Goal: Information Seeking & Learning: Learn about a topic

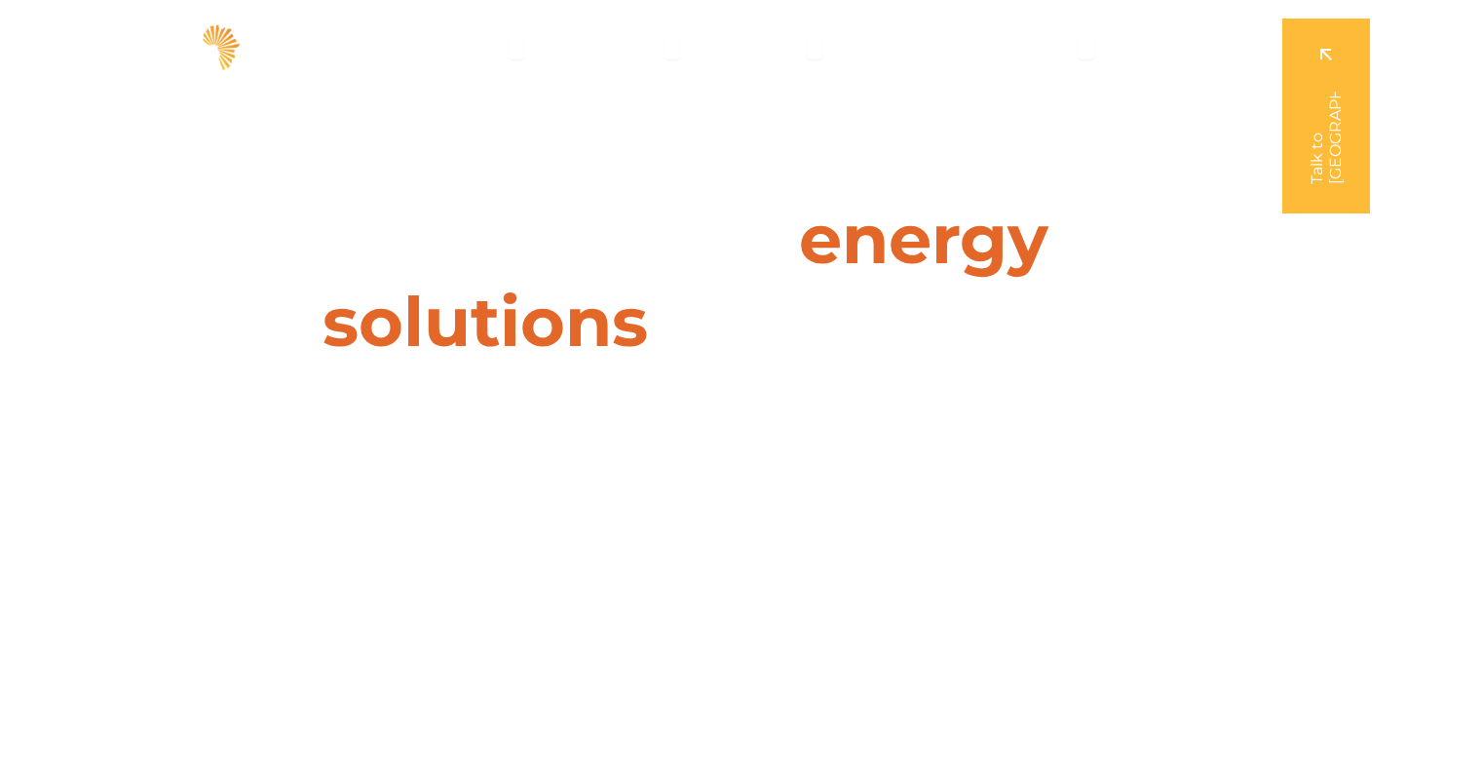
click at [799, 50] on span "Projects" at bounding box center [769, 47] width 66 height 23
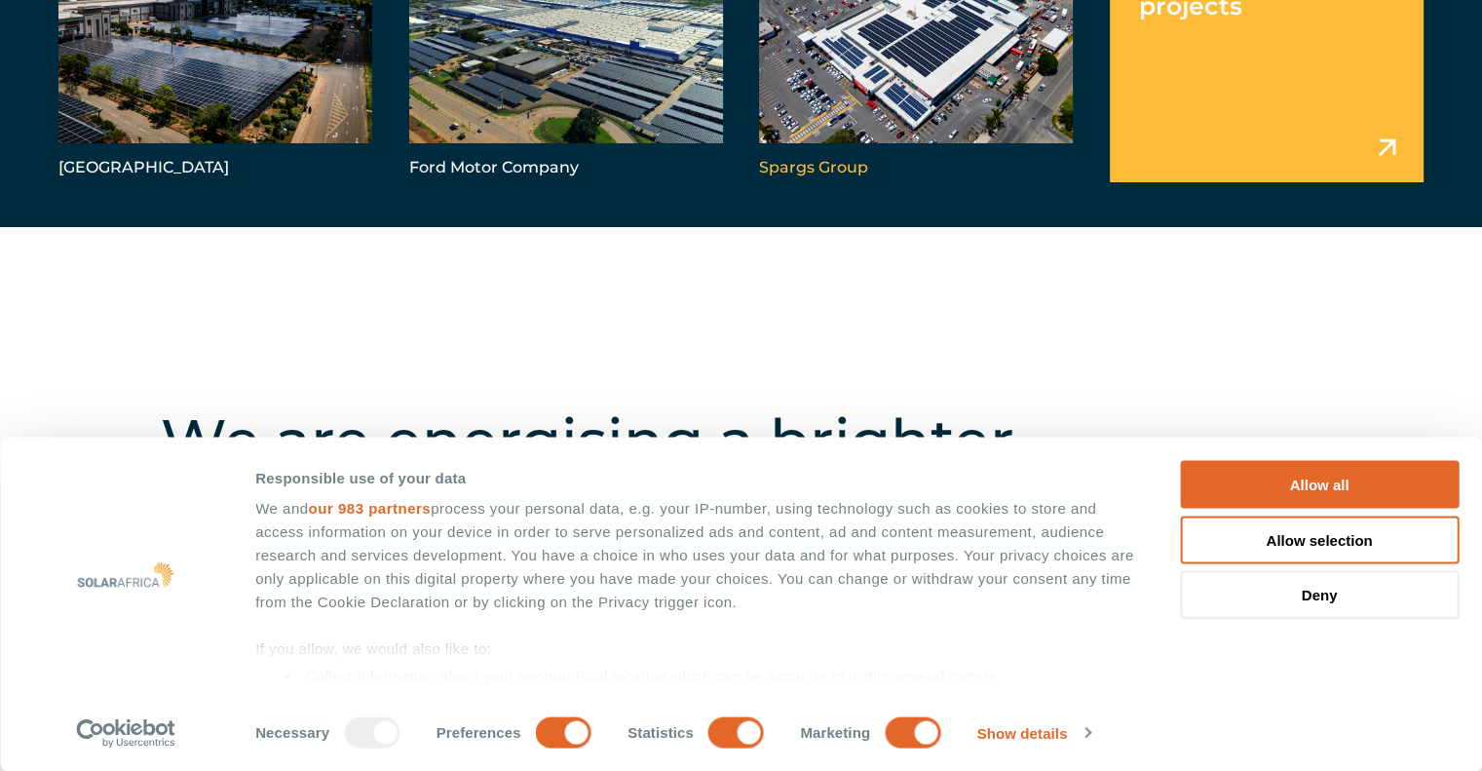
scroll to position [460, 0]
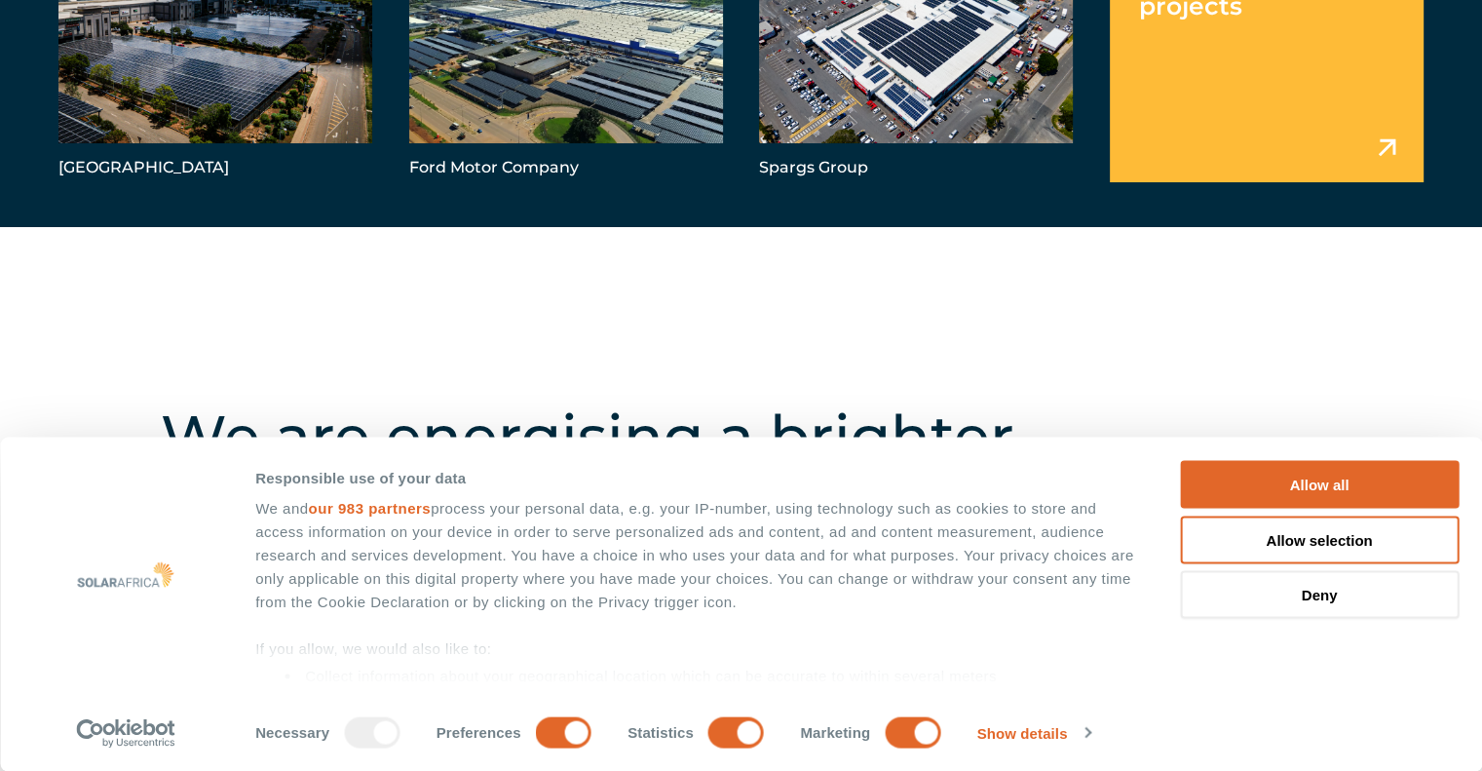
click at [1379, 149] on link "Menu" at bounding box center [1267, 56] width 314 height 251
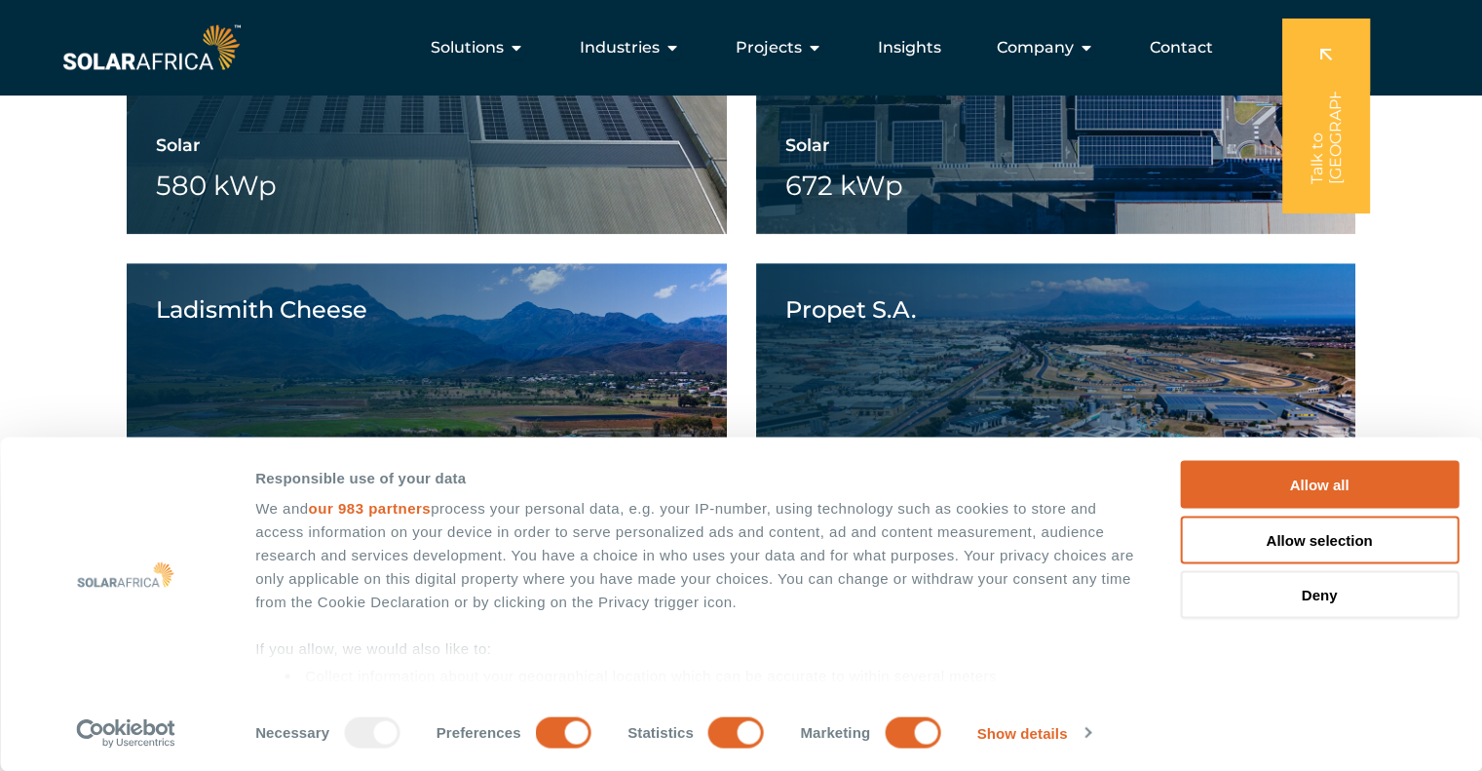
scroll to position [2011, 0]
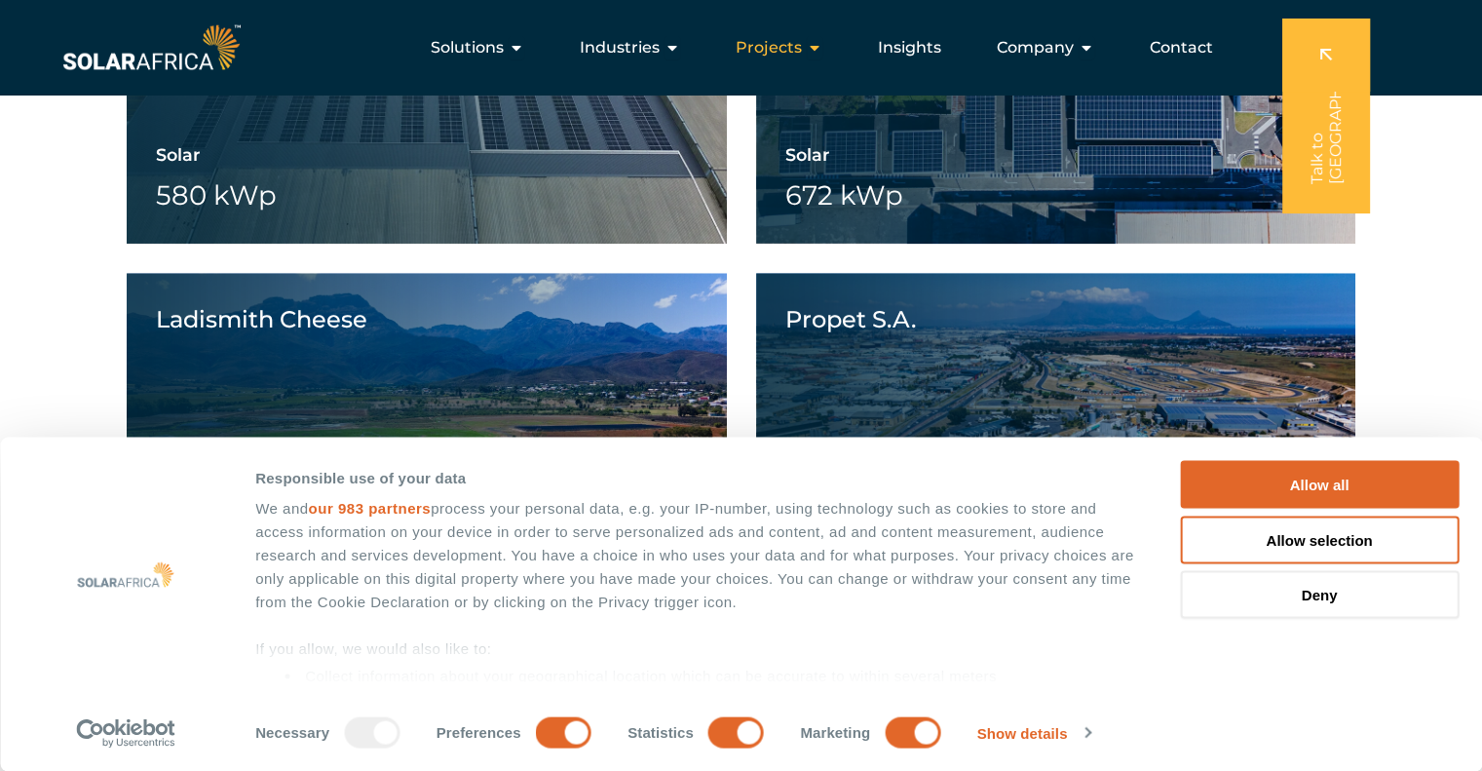
click at [809, 46] on icon "Menu" at bounding box center [815, 48] width 16 height 16
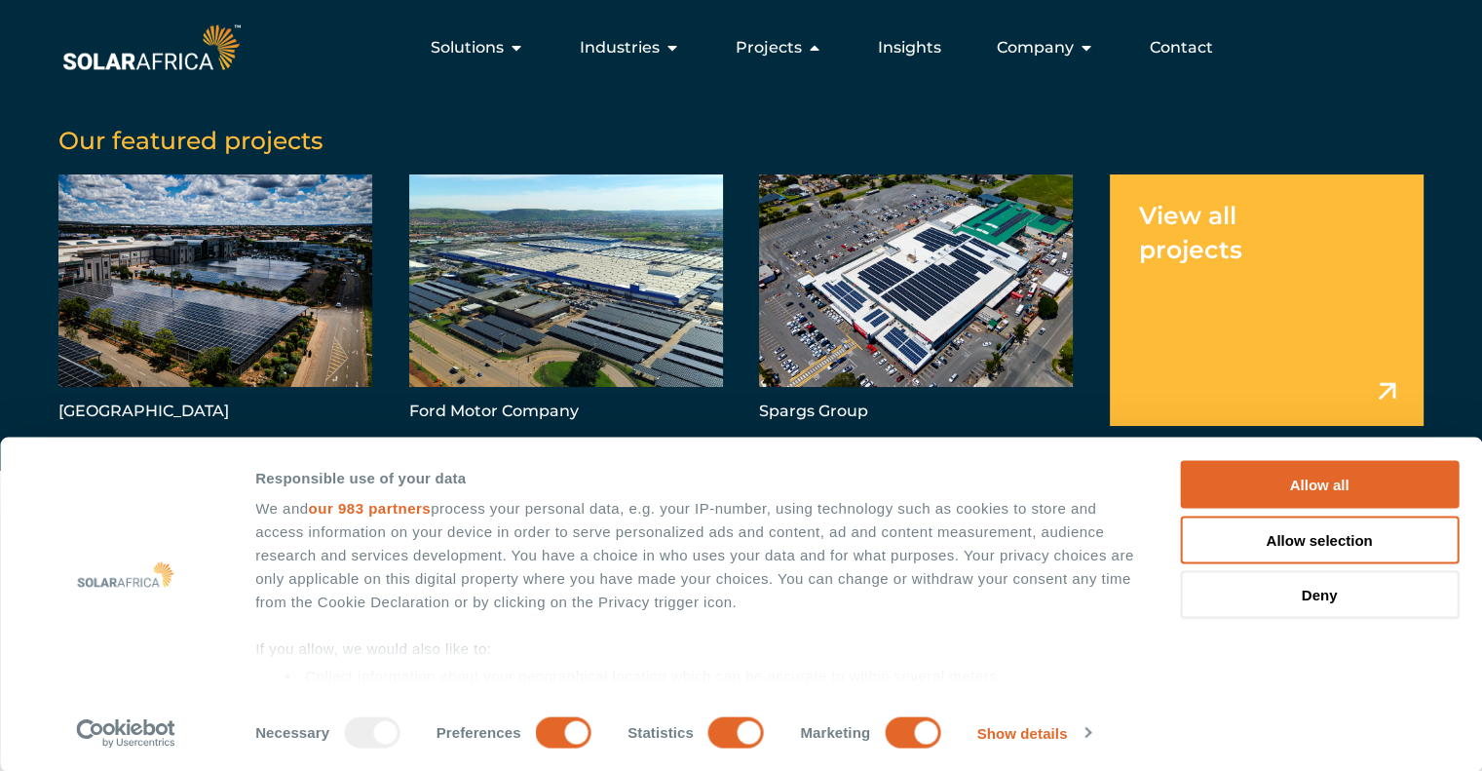
click at [1193, 234] on link "Menu" at bounding box center [1267, 299] width 314 height 251
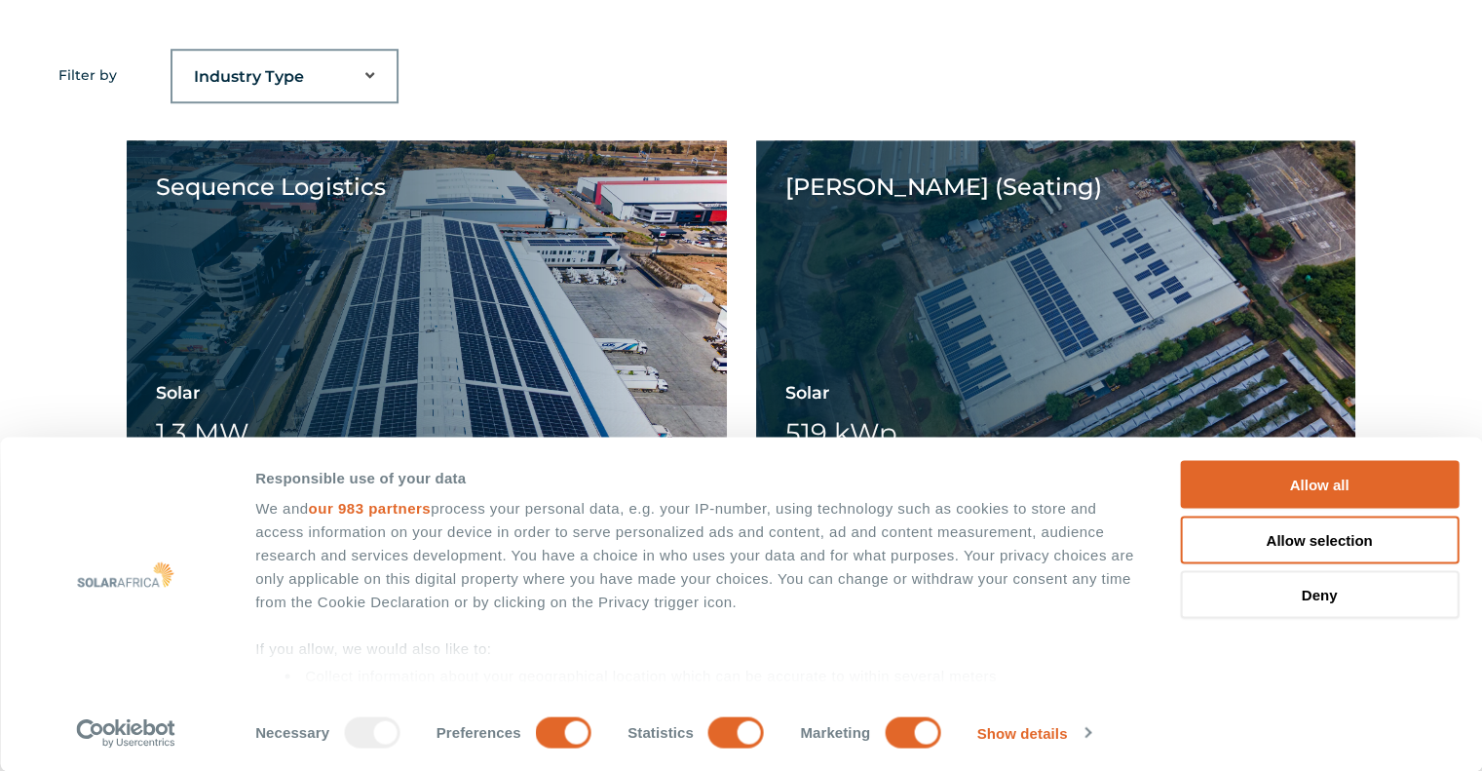
click at [365, 63] on select "Industry Type Agriculture Automotive Corporate Parks FMCG Food Processing Hospi…" at bounding box center [284, 76] width 224 height 39
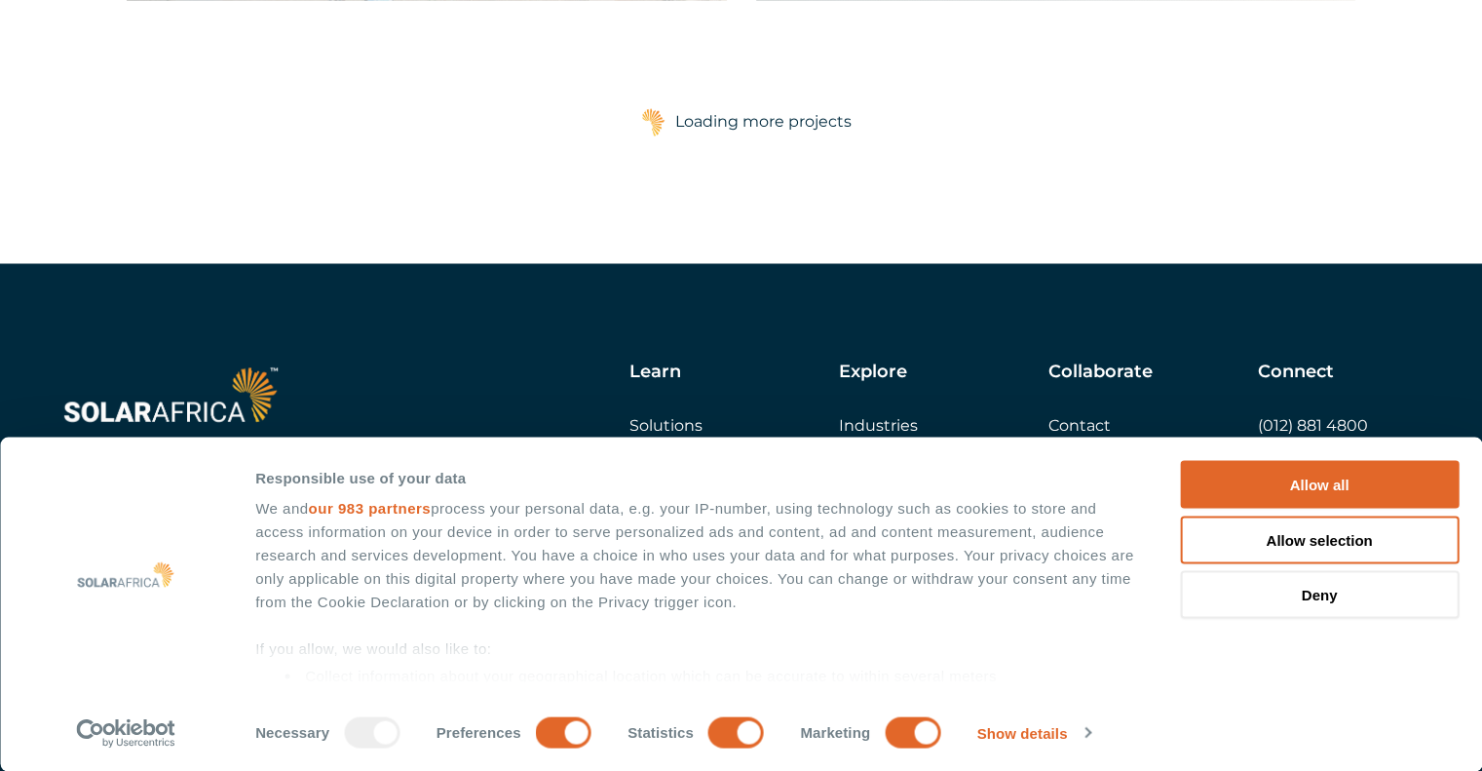
scroll to position [3433, 0]
